Goal: Task Accomplishment & Management: Complete application form

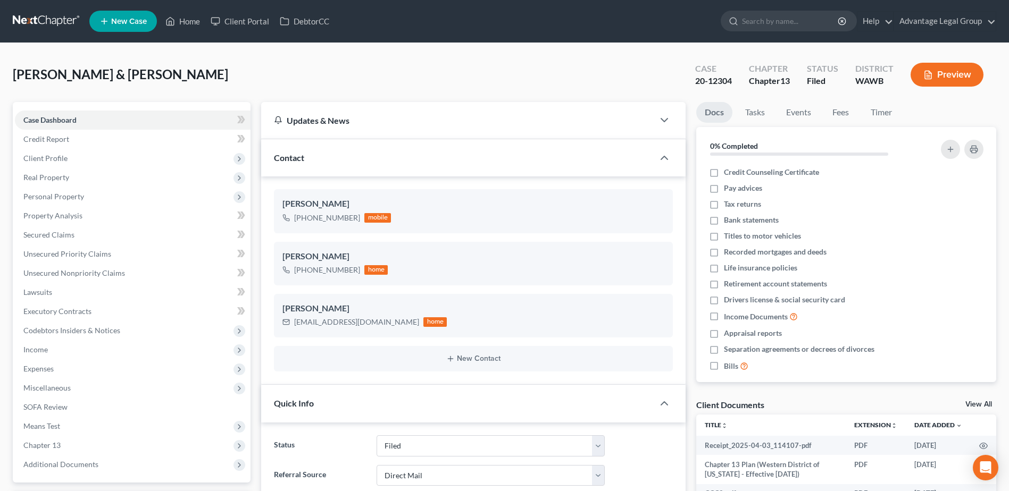
select select "6"
select select "2"
select select "0"
click at [122, 24] on span "New Case" at bounding box center [129, 22] width 36 height 8
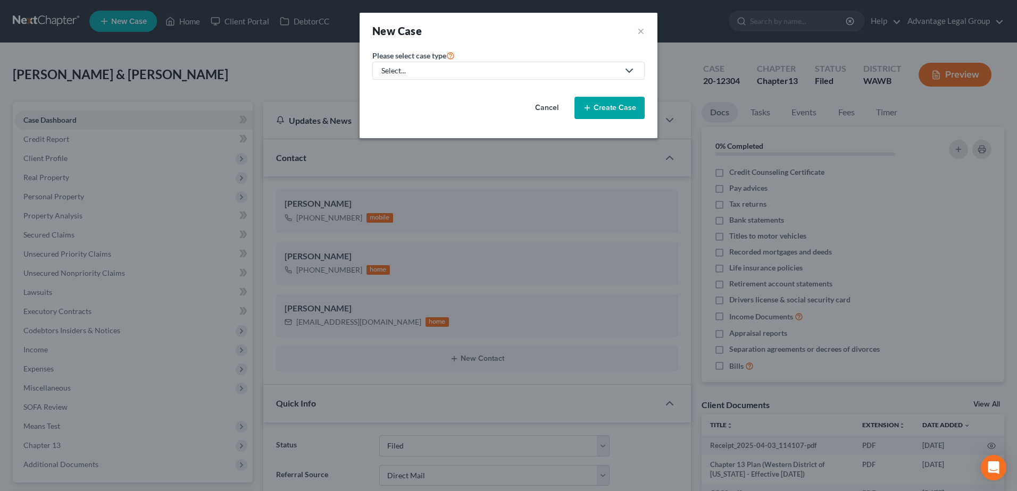
click at [630, 74] on icon at bounding box center [629, 70] width 13 height 13
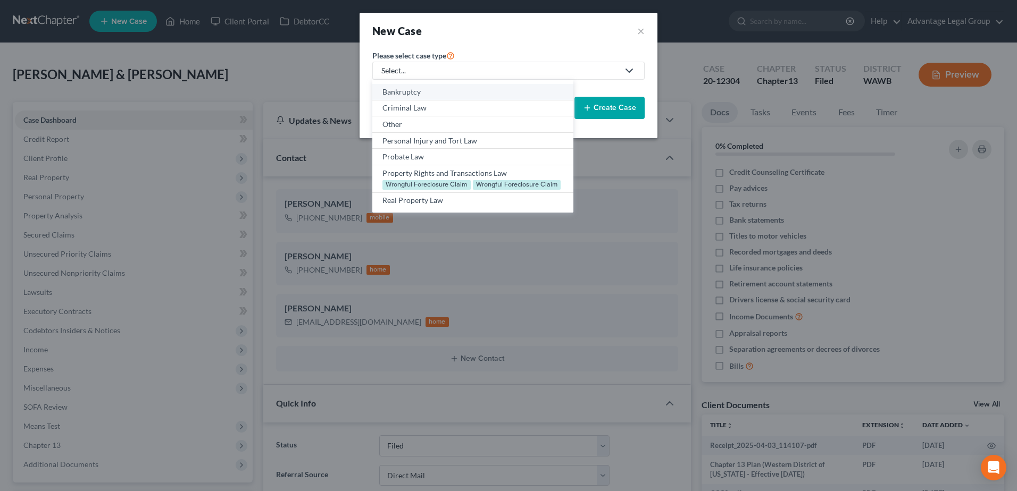
click at [405, 88] on div "Bankruptcy" at bounding box center [472, 92] width 180 height 11
select select "87"
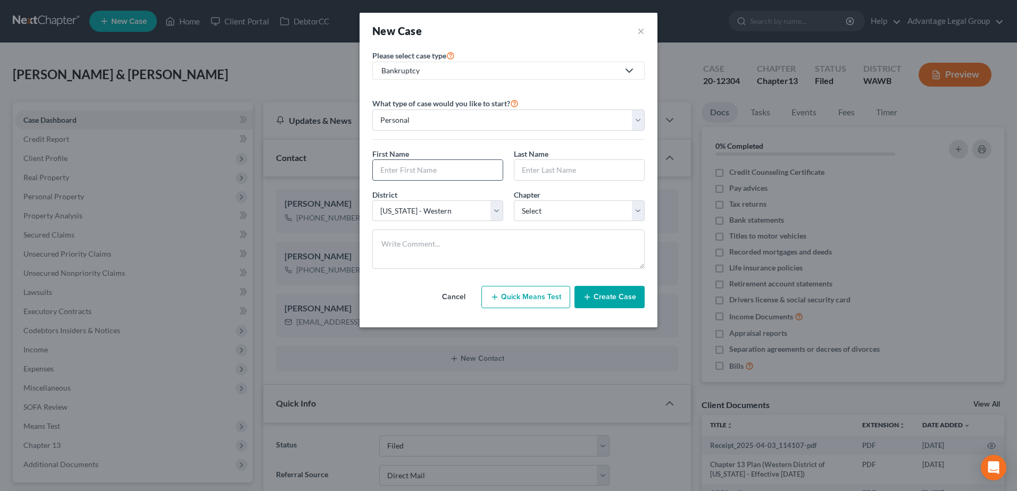
click at [431, 167] on input "text" at bounding box center [438, 170] width 130 height 20
click at [399, 169] on input "text" at bounding box center [438, 170] width 130 height 20
type input "[PERSON_NAME]"
click at [638, 215] on select "Select 7 11 12 13" at bounding box center [579, 210] width 131 height 21
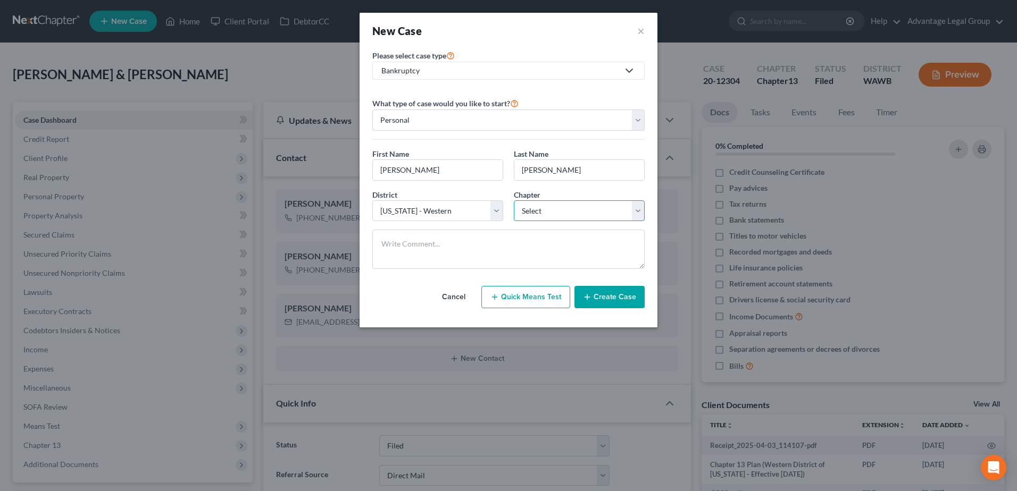
select select "0"
click at [514, 200] on select "Select 7 11 12 13" at bounding box center [579, 210] width 131 height 21
click at [612, 294] on button "Create Case" at bounding box center [609, 297] width 70 height 22
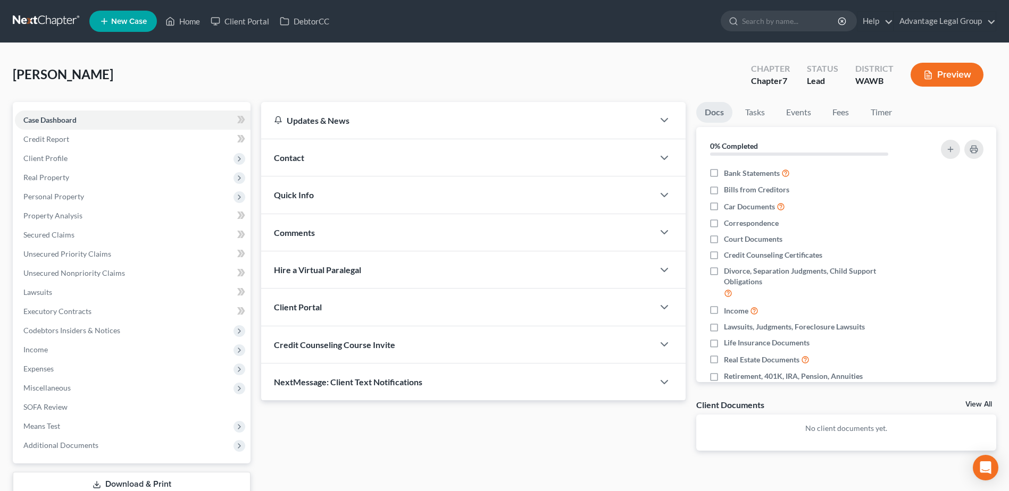
drag, startPoint x: 296, startPoint y: 163, endPoint x: 333, endPoint y: 179, distance: 40.5
click at [296, 163] on span "Contact" at bounding box center [289, 158] width 30 height 10
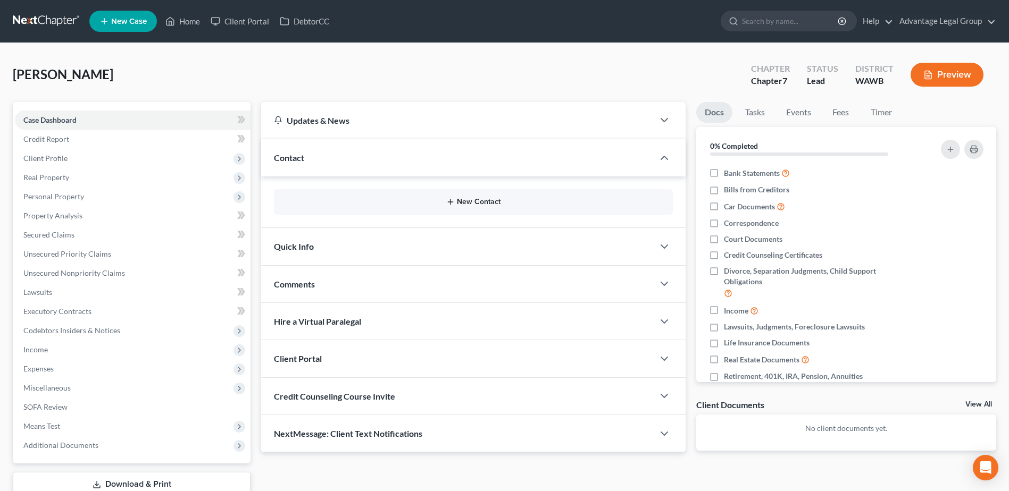
click at [463, 200] on button "New Contact" at bounding box center [473, 202] width 382 height 9
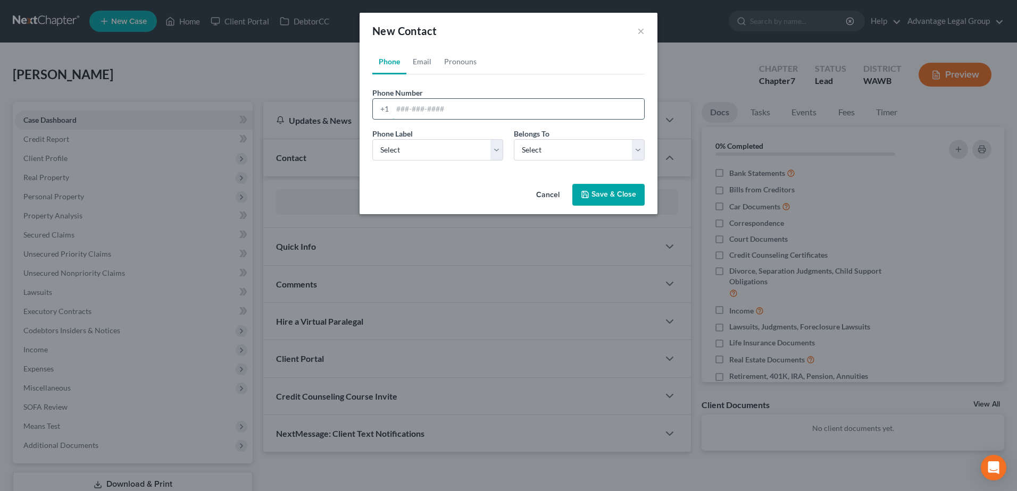
click at [417, 106] on input "tel" at bounding box center [518, 109] width 252 height 20
paste input "3605601679"
type input "3605601679"
click at [498, 148] on select "Select Mobile Home Work Other" at bounding box center [437, 149] width 131 height 21
select select "0"
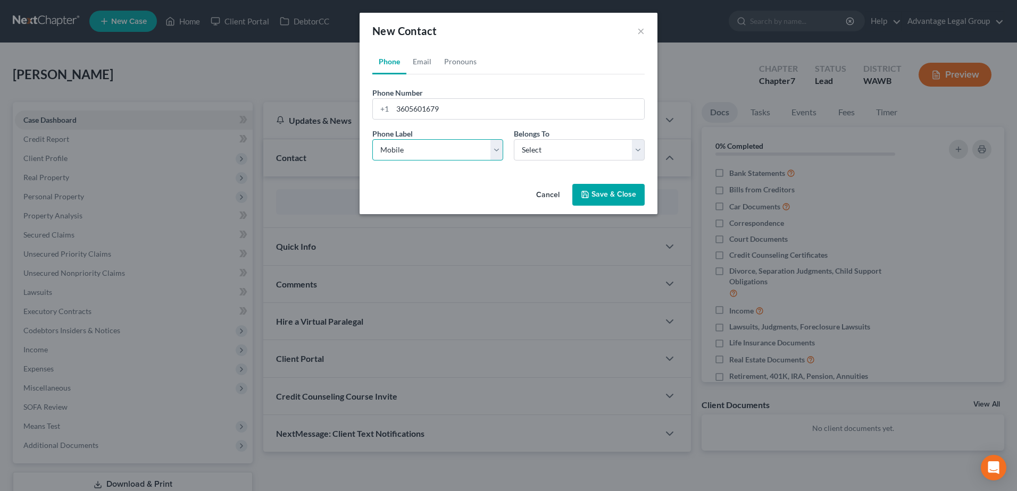
click at [372, 139] on select "Select Mobile Home Work Other" at bounding box center [437, 149] width 131 height 21
click at [644, 151] on select "Select Client Other" at bounding box center [579, 149] width 131 height 21
select select "0"
click at [514, 139] on select "Select Client Other" at bounding box center [579, 149] width 131 height 21
click at [597, 191] on button "Save & Close" at bounding box center [608, 195] width 72 height 22
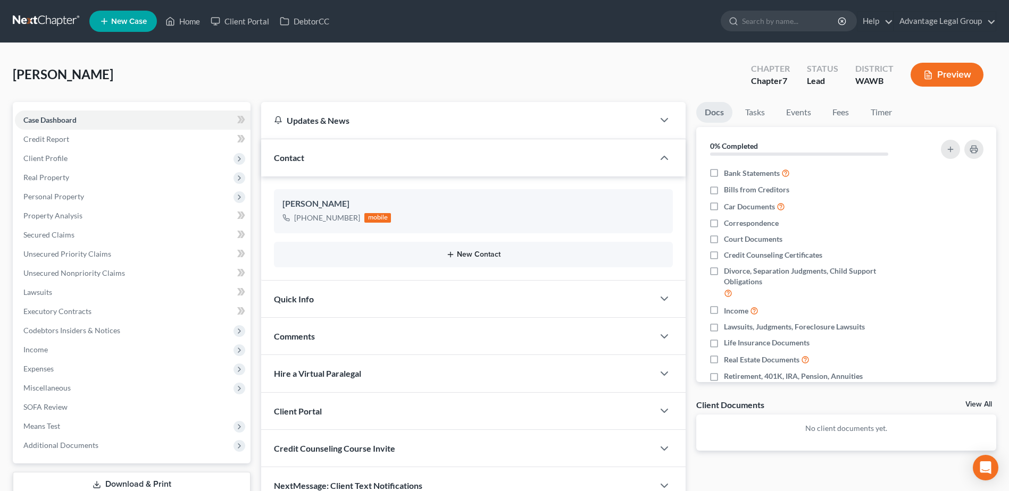
click at [472, 251] on button "New Contact" at bounding box center [473, 254] width 382 height 9
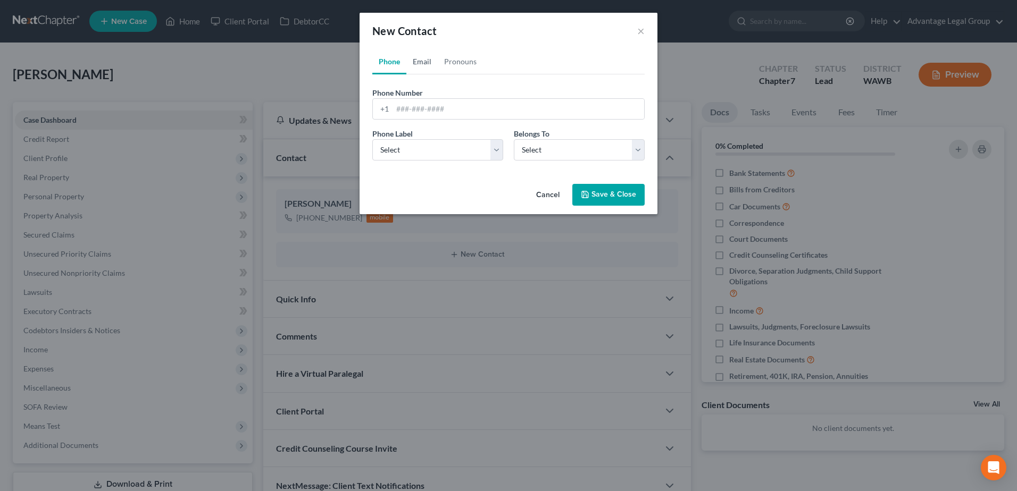
click at [424, 63] on link "Email" at bounding box center [421, 62] width 31 height 26
click at [416, 111] on input "email" at bounding box center [518, 109] width 252 height 20
paste input "[EMAIL_ADDRESS][DOMAIN_NAME]"
type input "[EMAIL_ADDRESS][DOMAIN_NAME]"
click at [494, 153] on select "Select Home Work Other" at bounding box center [437, 149] width 131 height 21
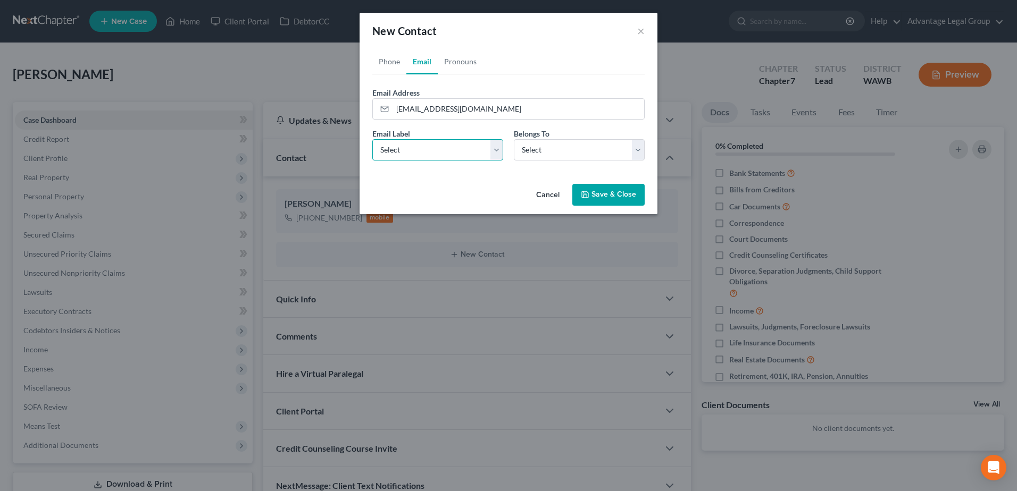
select select "0"
click at [372, 139] on select "Select Home Work Other" at bounding box center [437, 149] width 131 height 21
click at [636, 147] on select "Select Client Other" at bounding box center [579, 149] width 131 height 21
select select "0"
click at [514, 139] on select "Select Client Other" at bounding box center [579, 149] width 131 height 21
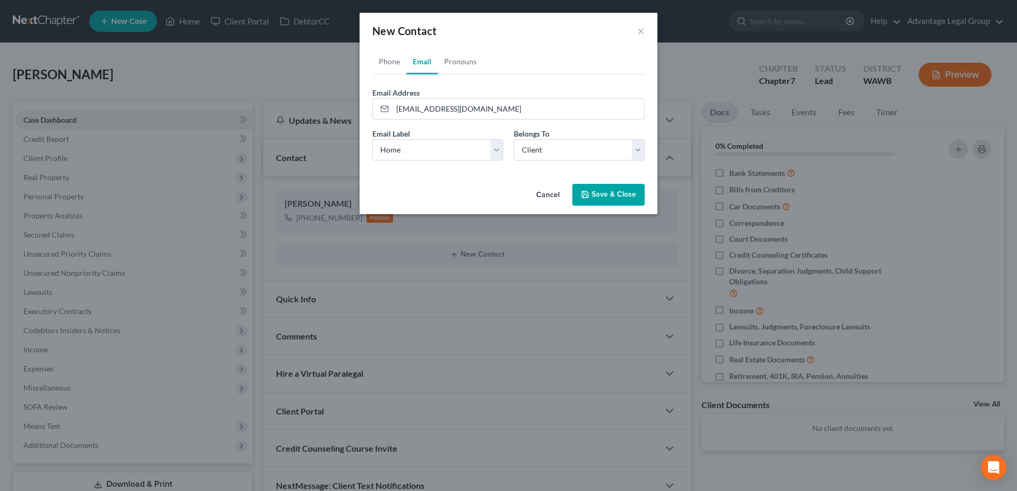
click at [591, 190] on button "Save & Close" at bounding box center [608, 195] width 72 height 22
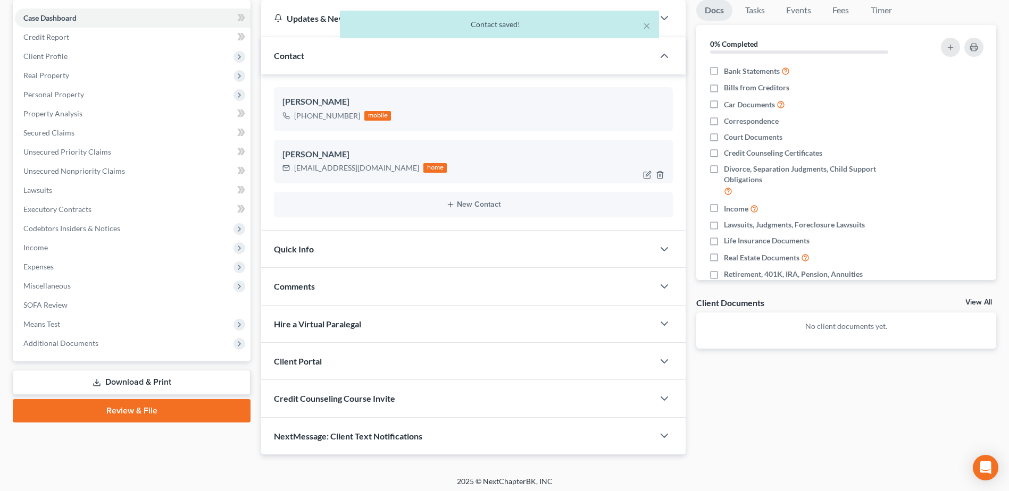
scroll to position [106, 0]
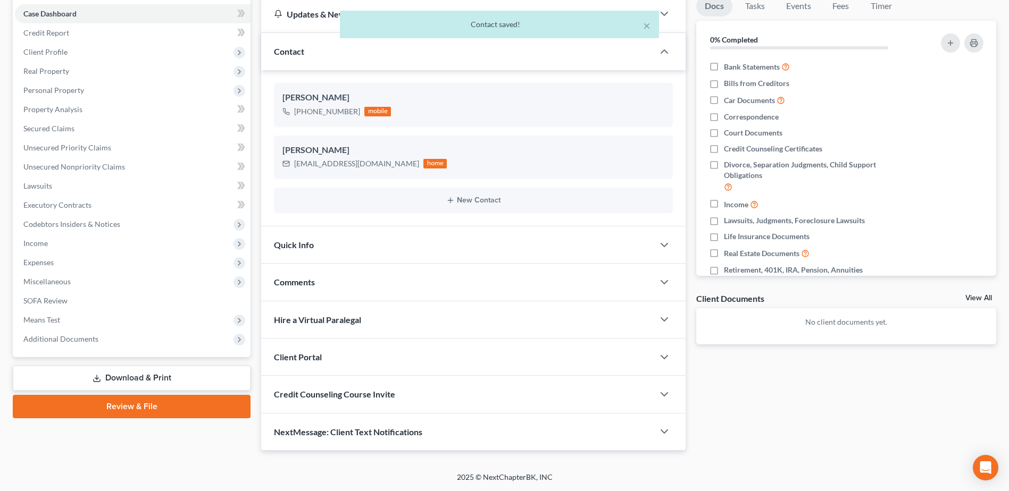
click at [314, 364] on div "Client Portal" at bounding box center [457, 357] width 392 height 37
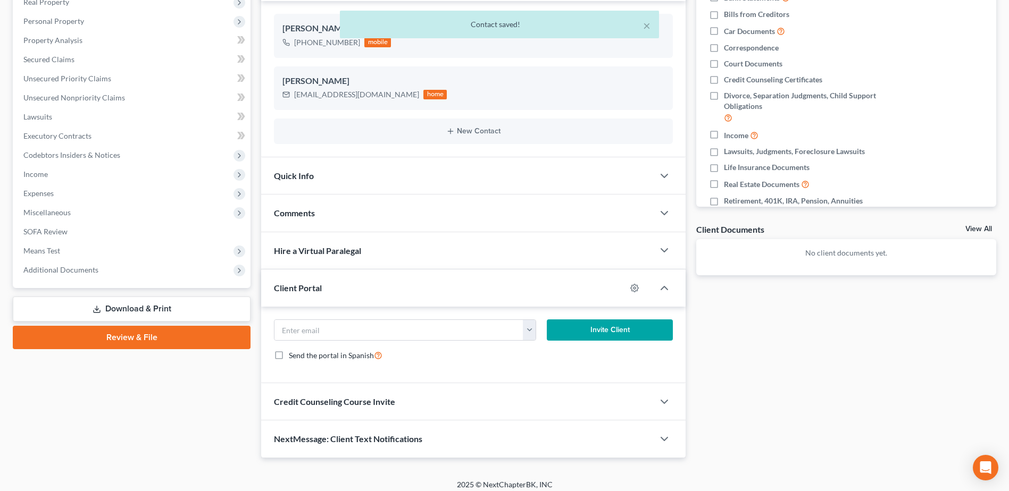
scroll to position [183, 0]
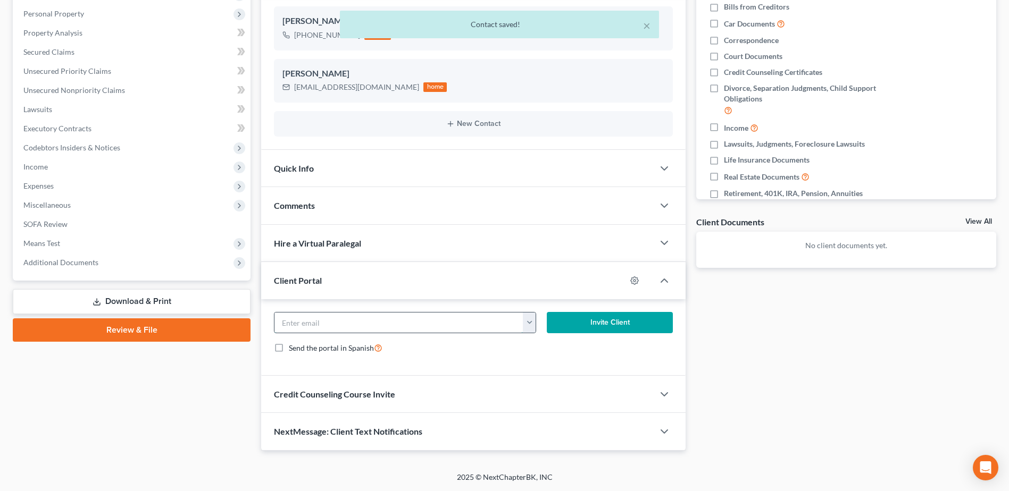
click at [328, 323] on input "email" at bounding box center [398, 323] width 248 height 20
paste input "[EMAIL_ADDRESS][DOMAIN_NAME]"
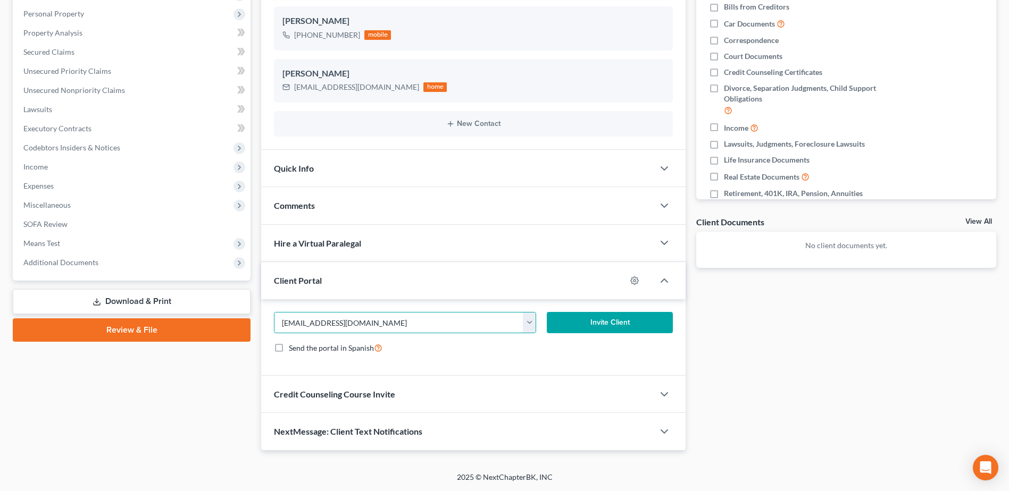
type input "[EMAIL_ADDRESS][DOMAIN_NAME]"
click at [578, 317] on button "Invite Client" at bounding box center [610, 322] width 126 height 21
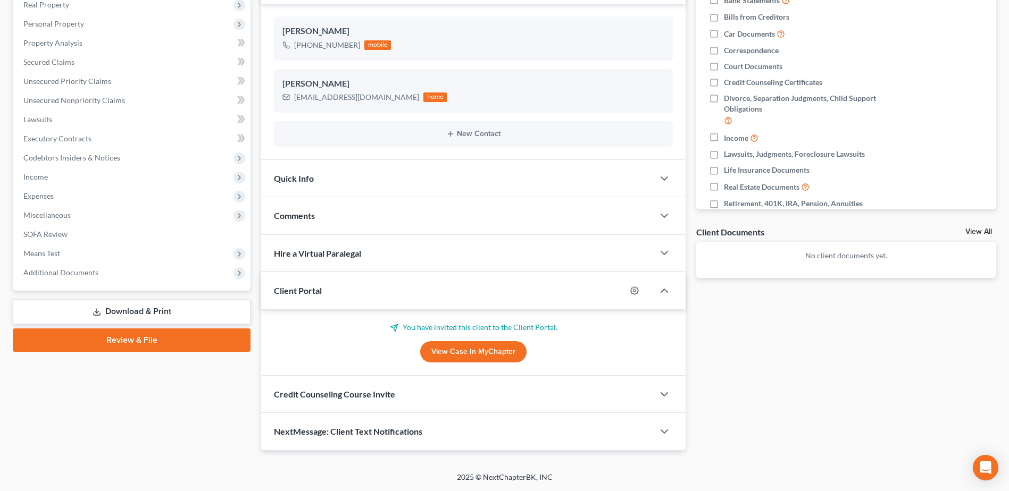
scroll to position [173, 0]
click at [306, 216] on span "Comments" at bounding box center [294, 216] width 41 height 10
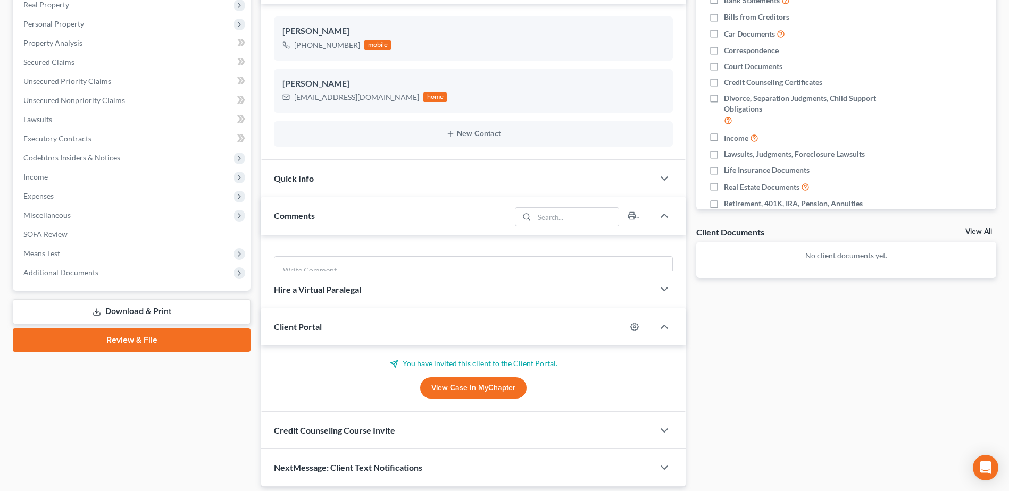
scroll to position [183, 0]
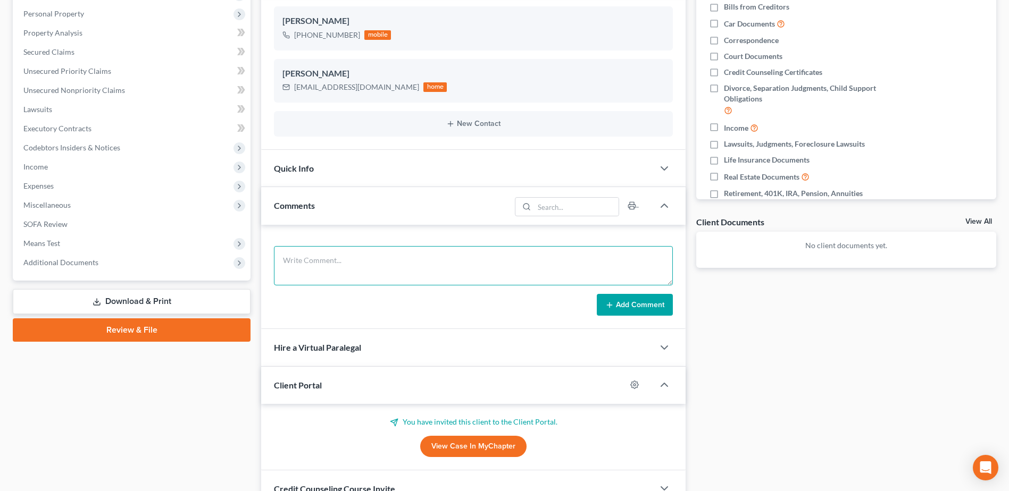
click at [313, 255] on textarea at bounding box center [473, 265] width 399 height 39
paste textarea "Hi guys, Nice to meet you both. Attached is the flyer for taking the credit cou…"
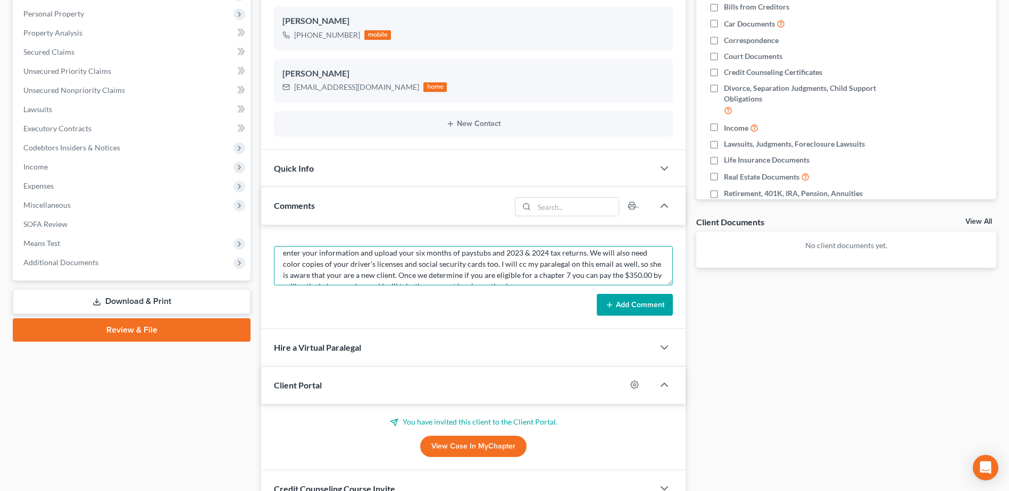
scroll to position [27, 0]
type textarea "Hi guys, Nice to meet you both. Attached is the flyer for taking the credit cou…"
click at [631, 307] on button "Add Comment" at bounding box center [635, 305] width 76 height 22
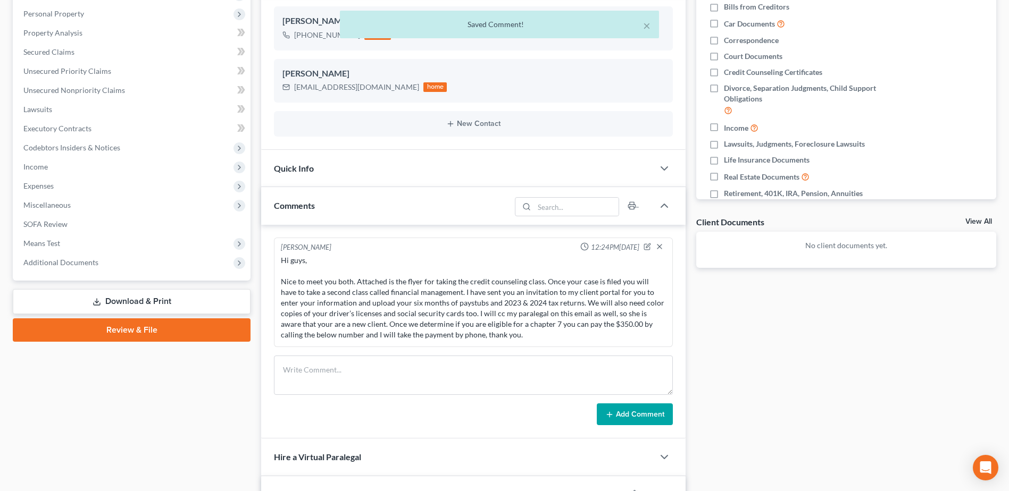
scroll to position [0, 0]
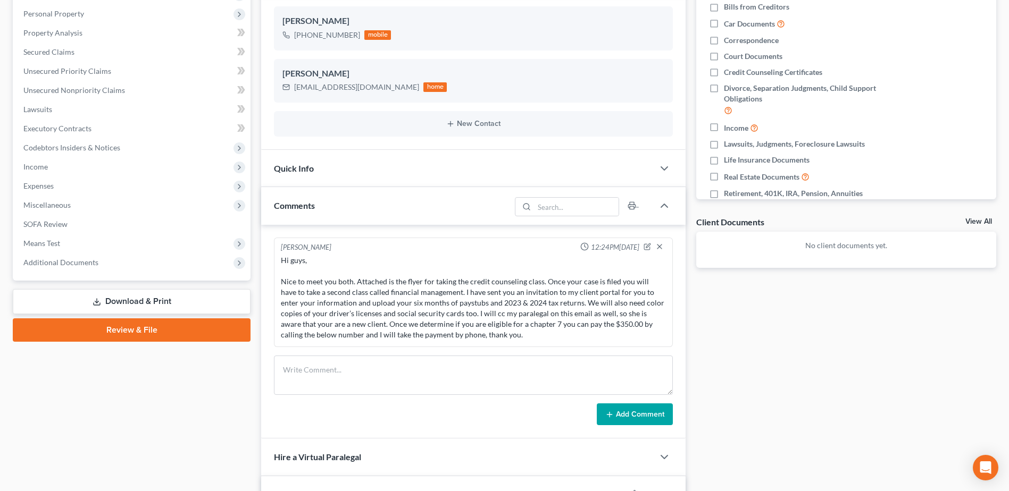
click at [321, 261] on div "Hi guys, Nice to meet you both. Attached is the flyer for taking the credit cou…" at bounding box center [473, 297] width 385 height 85
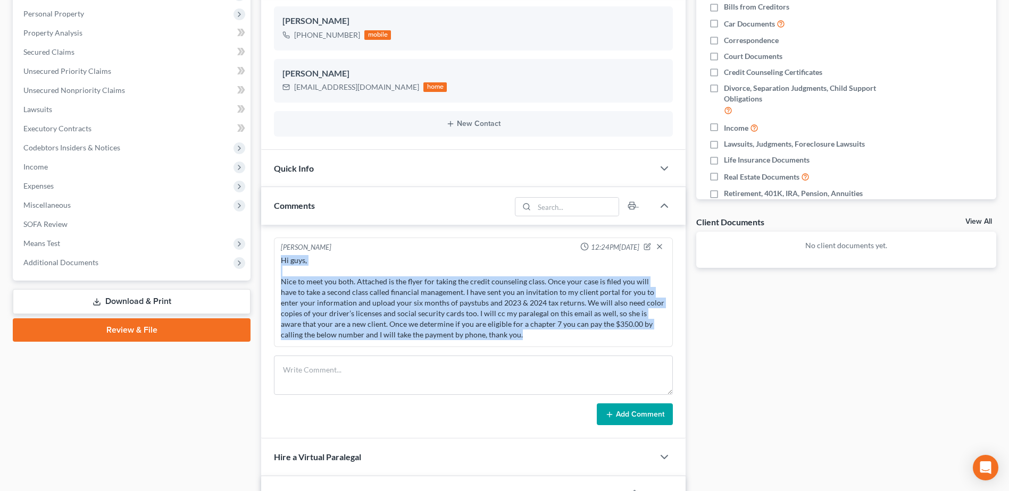
drag, startPoint x: 282, startPoint y: 263, endPoint x: 476, endPoint y: 336, distance: 208.0
click at [476, 336] on div "Hi guys, Nice to meet you both. Attached is the flyer for taking the credit cou…" at bounding box center [473, 297] width 385 height 85
click at [490, 335] on div "Hi guys, Nice to meet you both. Attached is the flyer for taking the credit cou…" at bounding box center [473, 297] width 385 height 85
drag, startPoint x: 282, startPoint y: 261, endPoint x: 484, endPoint y: 333, distance: 214.6
click at [484, 333] on div "Hi guys, Nice to meet you both. Attached is the flyer for taking the credit cou…" at bounding box center [473, 297] width 385 height 85
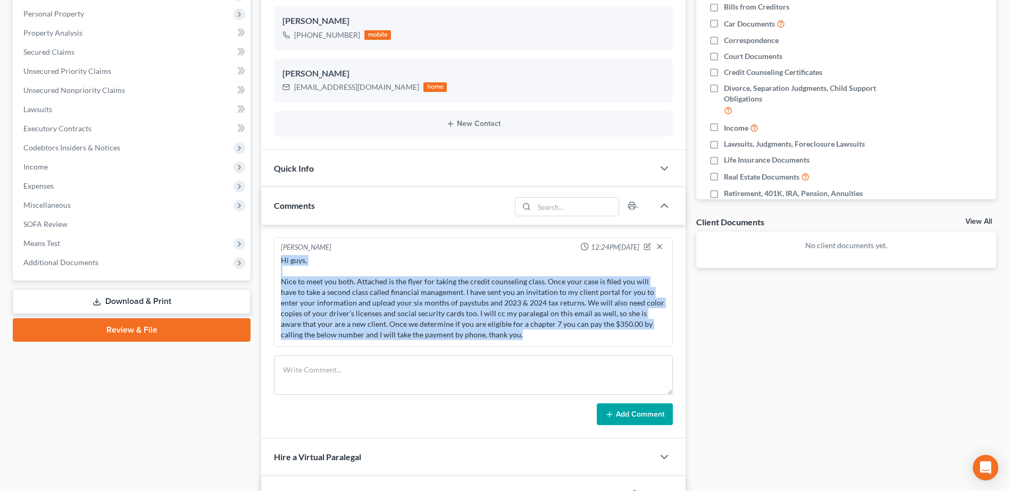
click at [324, 276] on div "Hi guys, Nice to meet you both. Attached is the flyer for taking the credit cou…" at bounding box center [473, 297] width 385 height 85
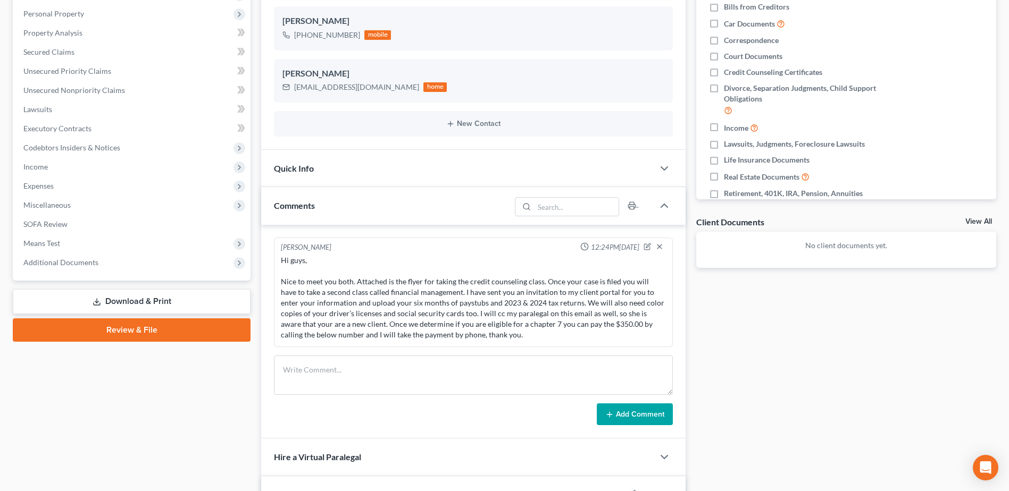
click at [319, 268] on div "Hi guys, Nice to meet you both. Attached is the flyer for taking the credit cou…" at bounding box center [473, 297] width 385 height 85
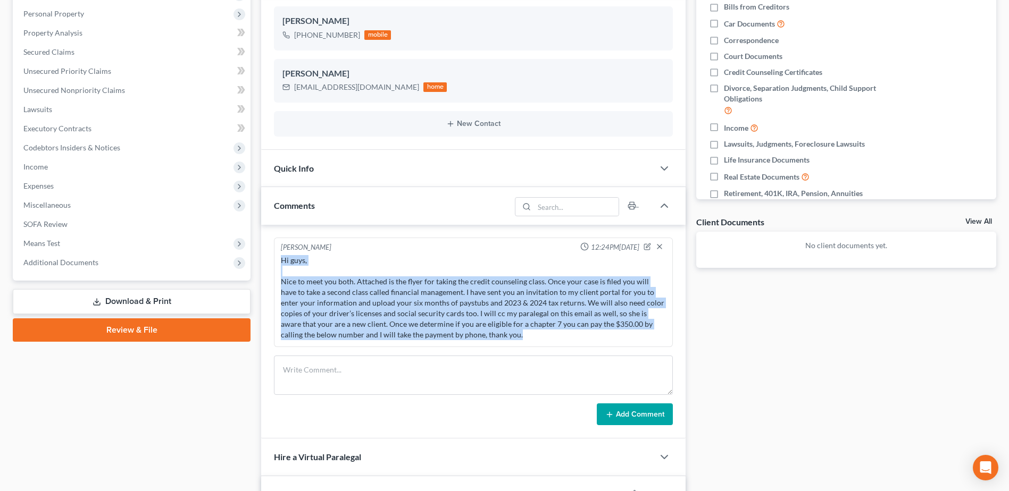
drag, startPoint x: 281, startPoint y: 261, endPoint x: 465, endPoint y: 337, distance: 199.8
click at [465, 337] on div "Hi guys, Nice to meet you both. Attached is the flyer for taking the credit cou…" at bounding box center [473, 297] width 385 height 85
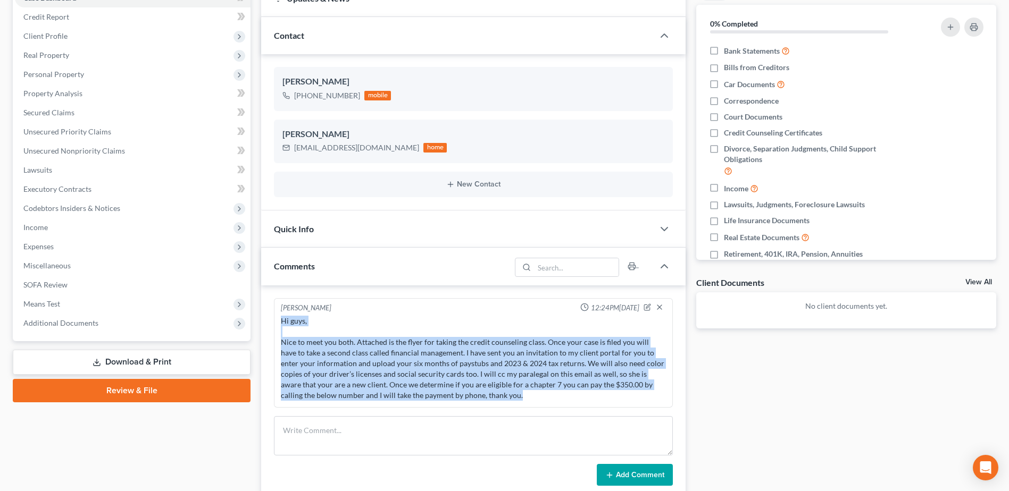
scroll to position [121, 0]
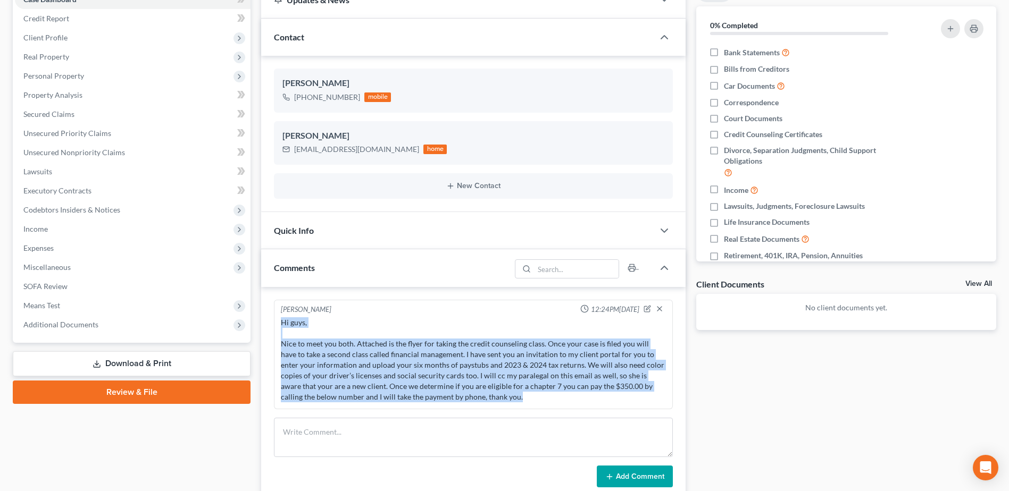
click at [515, 391] on div "Hi guys, Nice to meet you both. Attached is the flyer for taking the credit cou…" at bounding box center [473, 359] width 385 height 85
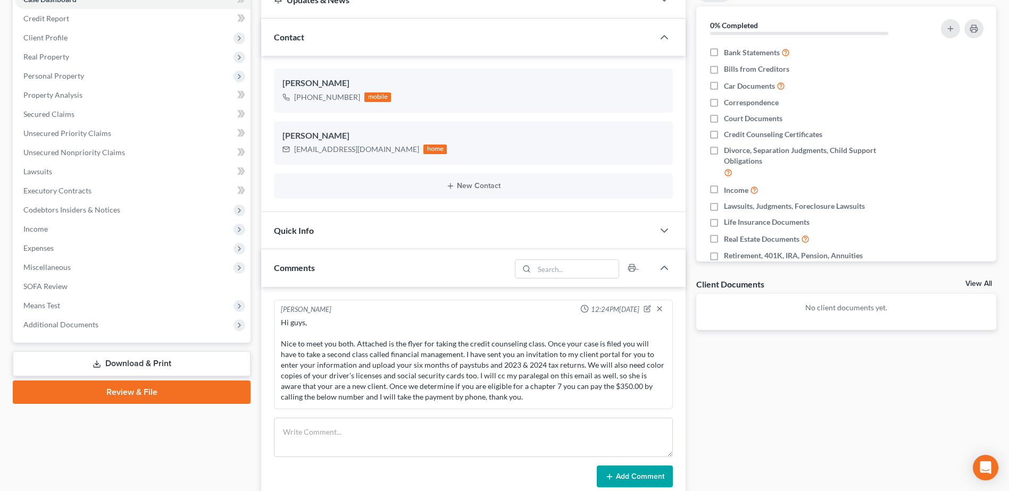
click at [491, 401] on div "Hi guys, Nice to meet you both. Attached is the flyer for taking the credit cou…" at bounding box center [473, 359] width 385 height 85
click at [481, 398] on div "Hi guys, Nice to meet you both. Attached is the flyer for taking the credit cou…" at bounding box center [473, 359] width 385 height 85
click at [471, 399] on div "Hi guys, Nice to meet you both. Attached is the flyer for taking the credit cou…" at bounding box center [473, 359] width 385 height 85
click at [323, 423] on textarea at bounding box center [473, 437] width 399 height 39
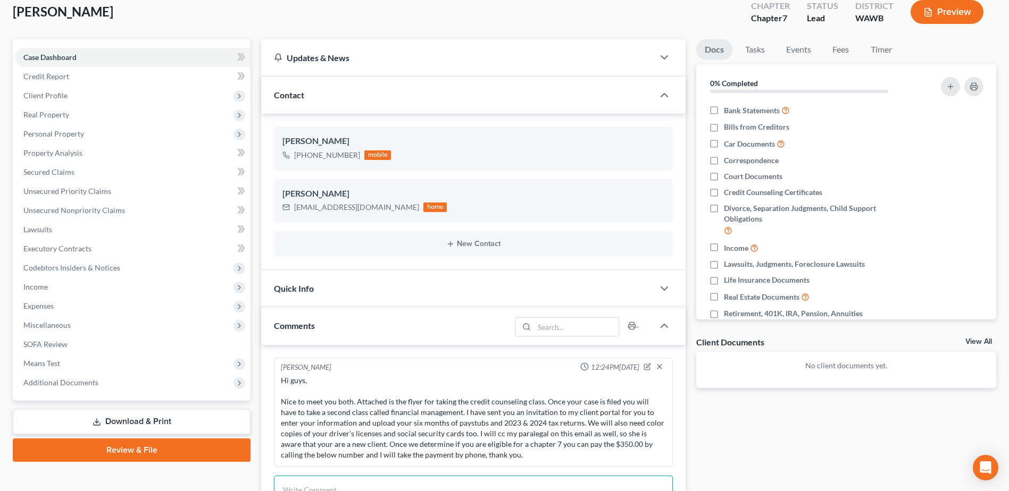
scroll to position [0, 0]
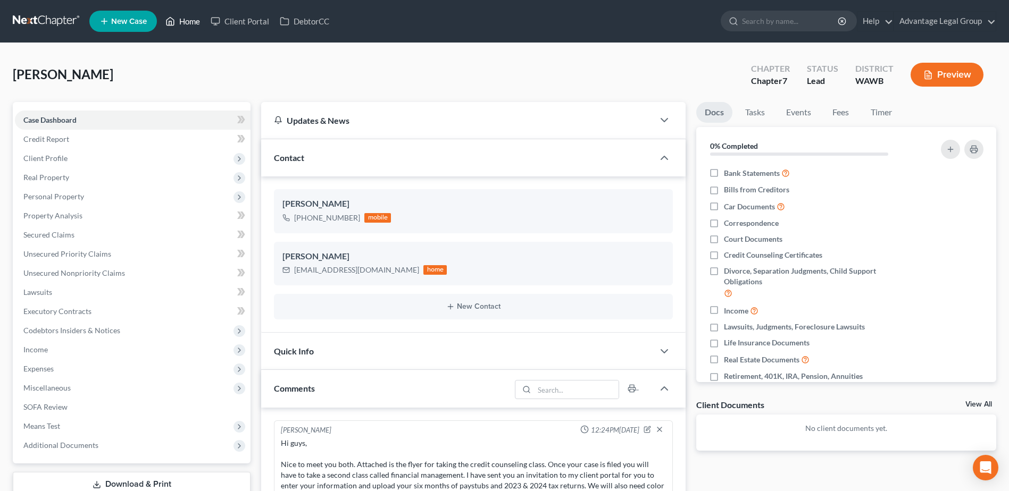
drag, startPoint x: 185, startPoint y: 20, endPoint x: 196, endPoint y: 53, distance: 34.8
click at [185, 20] on link "Home" at bounding box center [182, 21] width 45 height 19
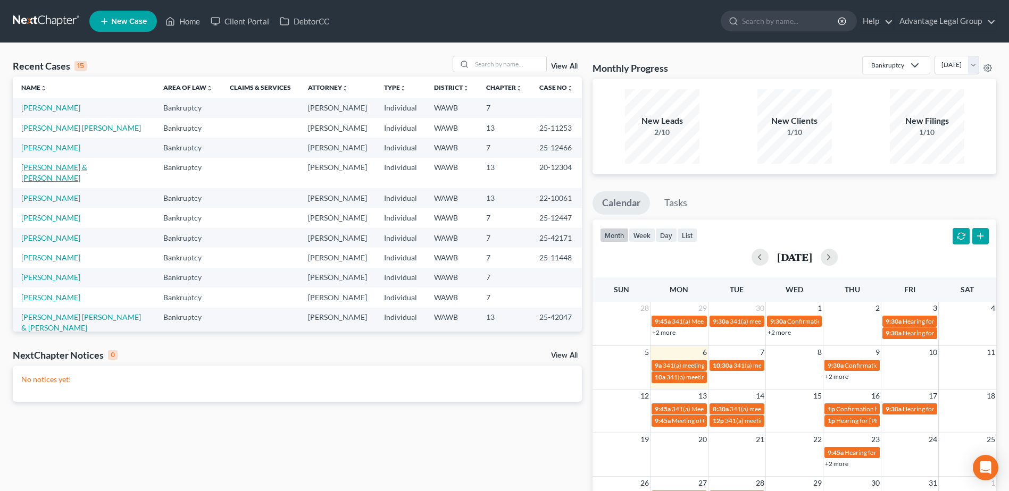
click at [80, 182] on link "[PERSON_NAME] & [PERSON_NAME]" at bounding box center [54, 173] width 66 height 20
select select "2"
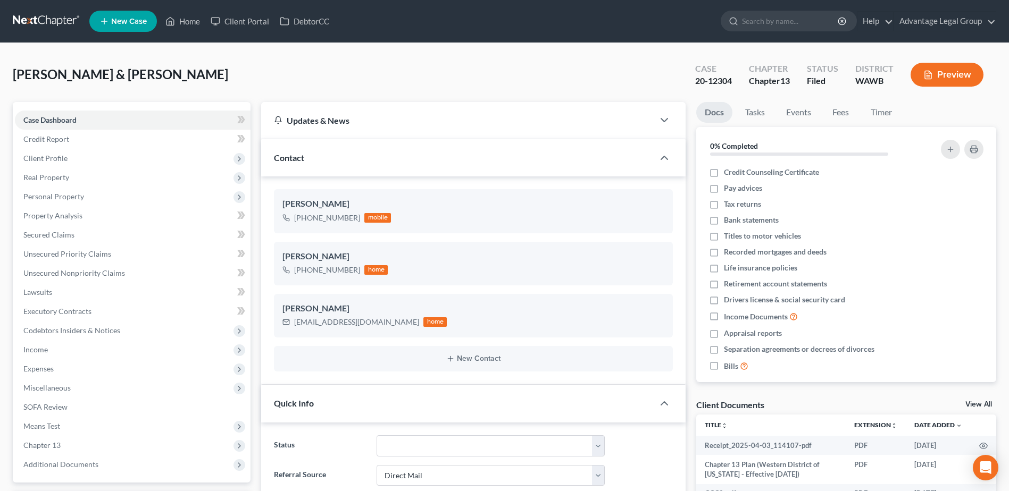
scroll to position [393, 0]
